Goal: Answer question/provide support: Share knowledge or assist other users

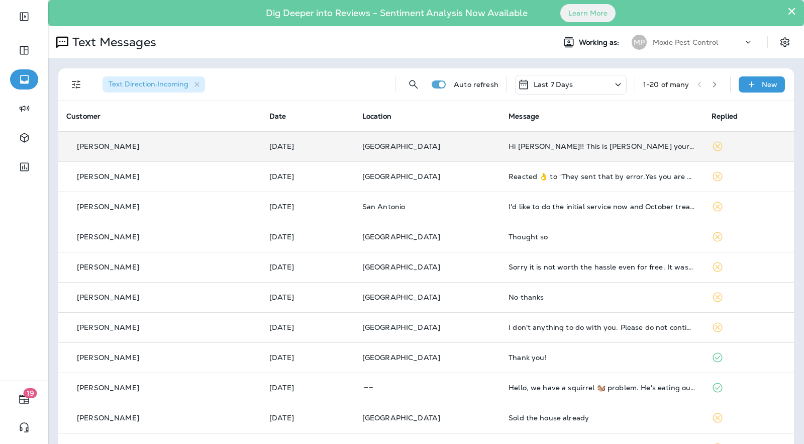
click at [418, 146] on p "[GEOGRAPHIC_DATA]" at bounding box center [427, 146] width 130 height 8
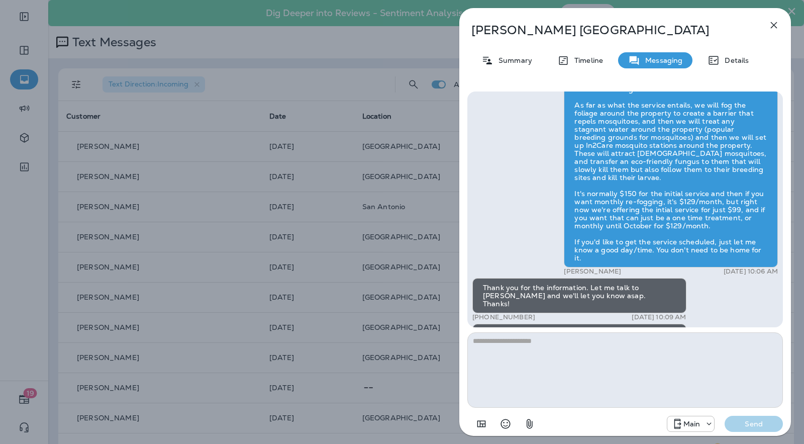
scroll to position [1, 0]
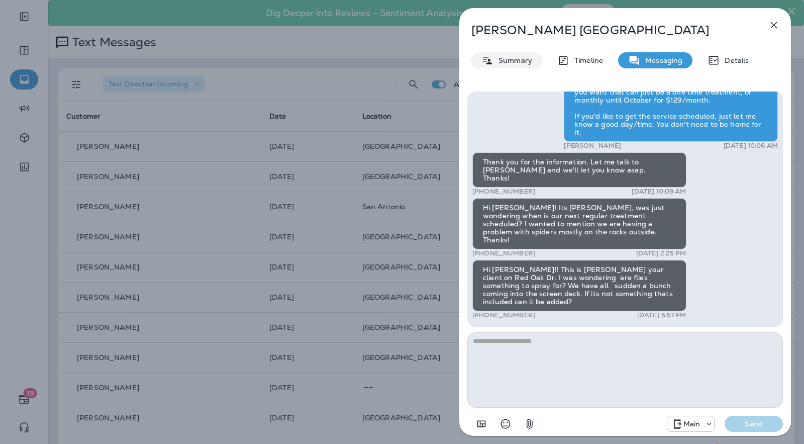
click at [516, 67] on div "Summary" at bounding box center [506, 60] width 71 height 16
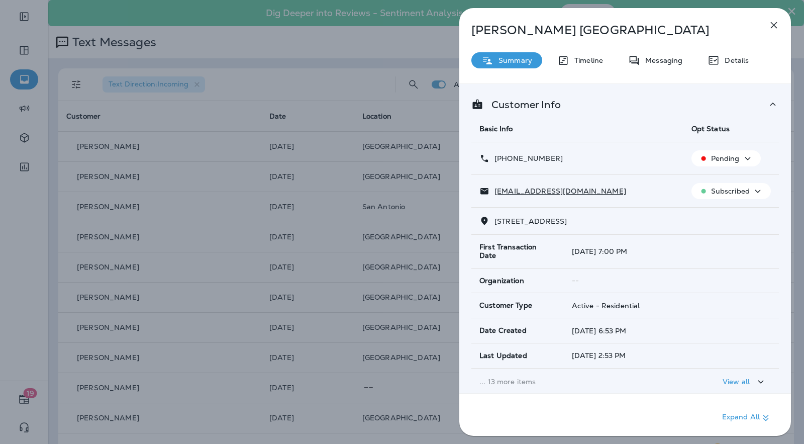
drag, startPoint x: 560, startPoint y: 158, endPoint x: 483, endPoint y: 158, distance: 76.4
click at [483, 158] on div "[PHONE_NUMBER]" at bounding box center [577, 158] width 196 height 11
copy p "[PHONE_NUMBER]"
click at [774, 21] on icon "button" at bounding box center [774, 25] width 12 height 12
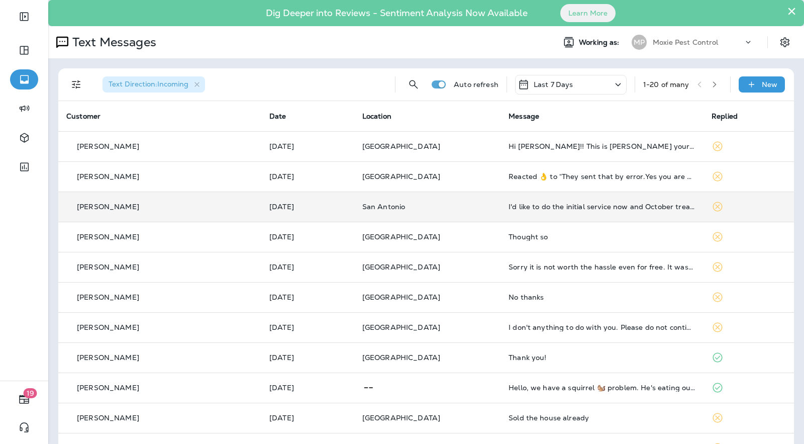
click at [546, 212] on td "I'd like to do the initial service now and October treatment. Is the special st…" at bounding box center [601, 206] width 203 height 30
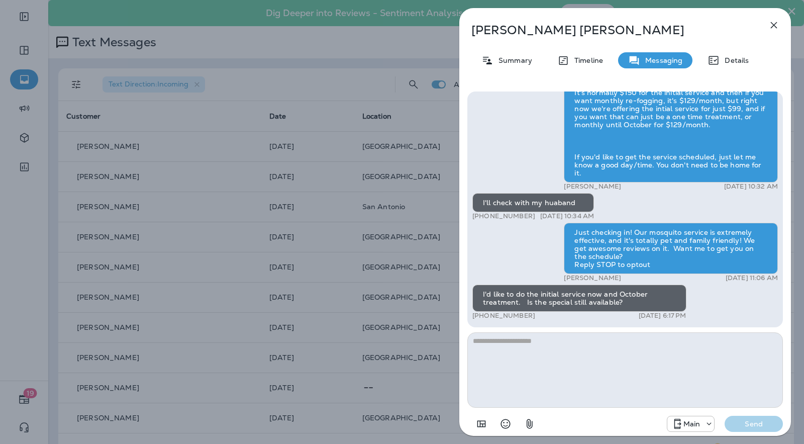
click at [419, 239] on div "Patricia Gibbs Summary Timeline Messaging Details Hi Patricia , this is Steven …" at bounding box center [402, 222] width 804 height 444
